Goal: Information Seeking & Learning: Compare options

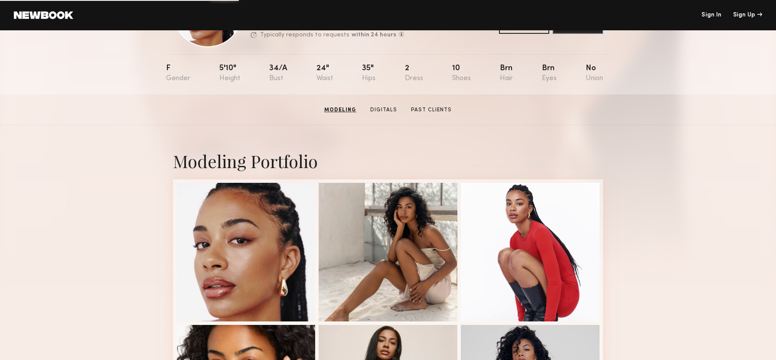
scroll to position [17, 0]
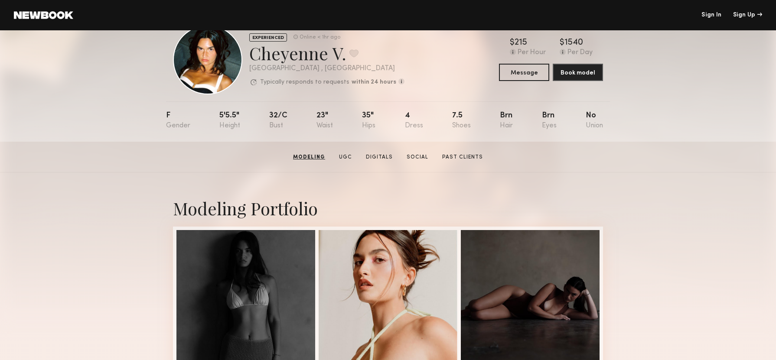
scroll to position [19, 0]
